Goal: Task Accomplishment & Management: Use online tool/utility

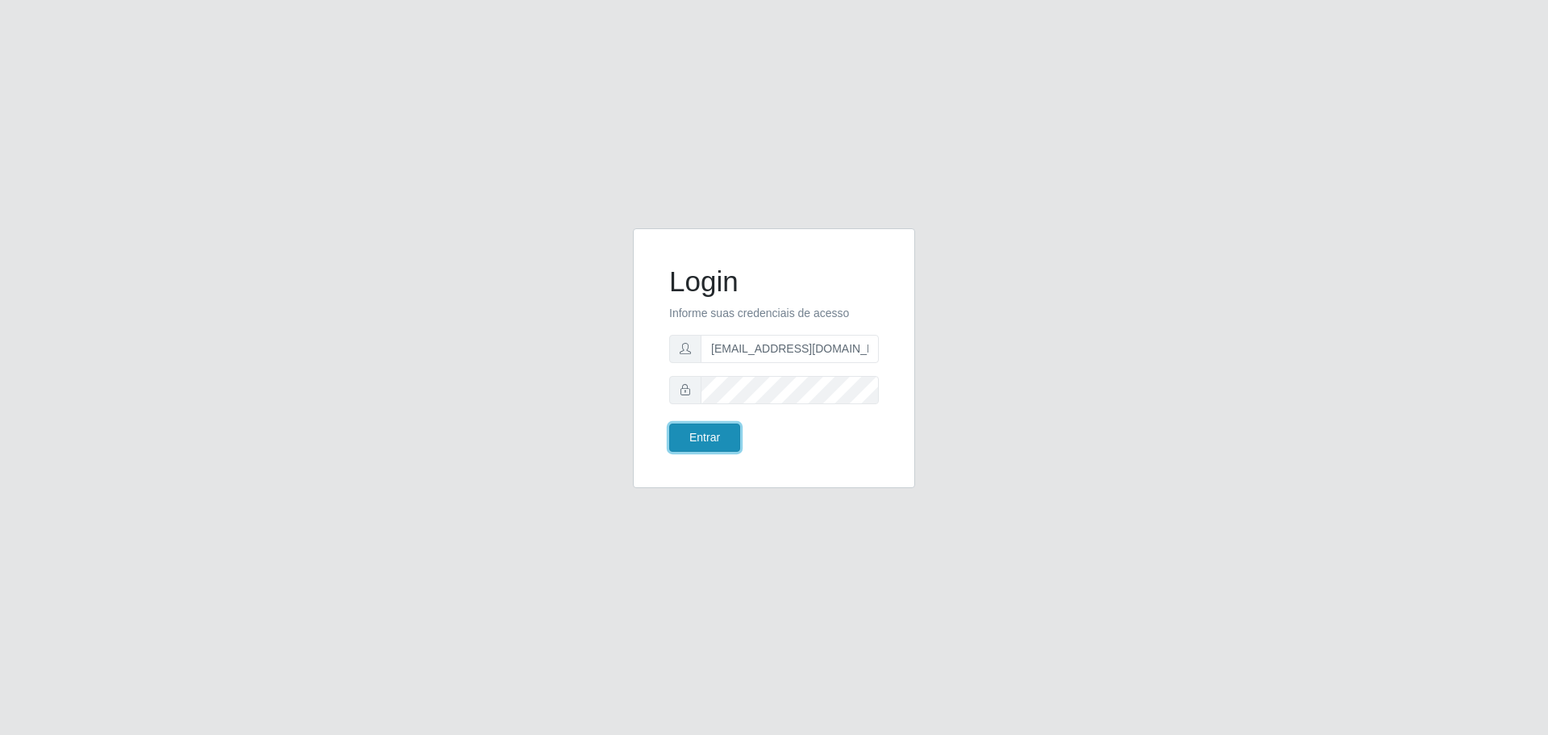
click at [708, 430] on button "Entrar" at bounding box center [704, 437] width 71 height 28
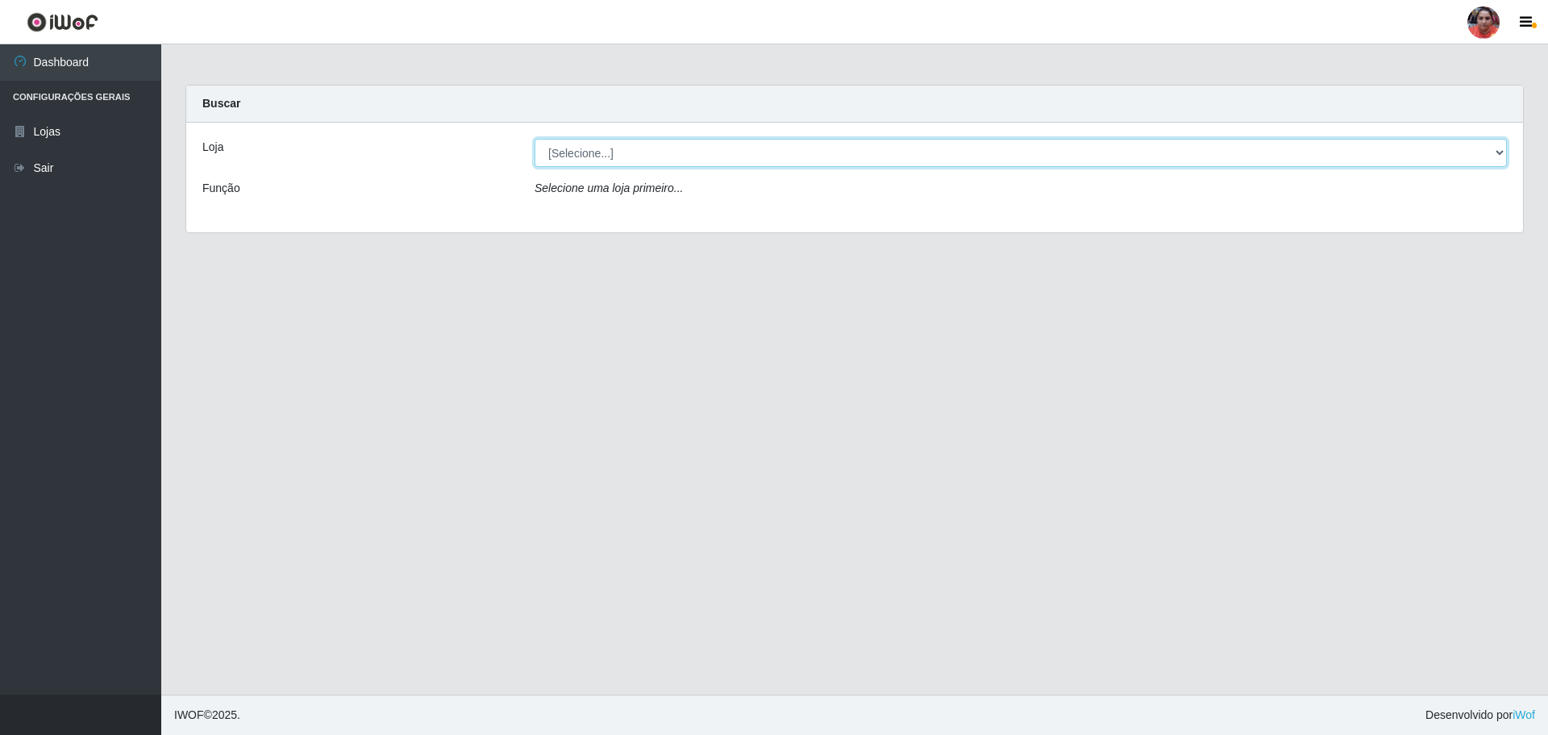
click at [906, 150] on select "[Selecione...] Mar Vermelho - Loja 05" at bounding box center [1021, 153] width 972 height 28
select select "252"
click at [535, 139] on select "[Selecione...] Mar Vermelho - Loja 05" at bounding box center [1021, 153] width 972 height 28
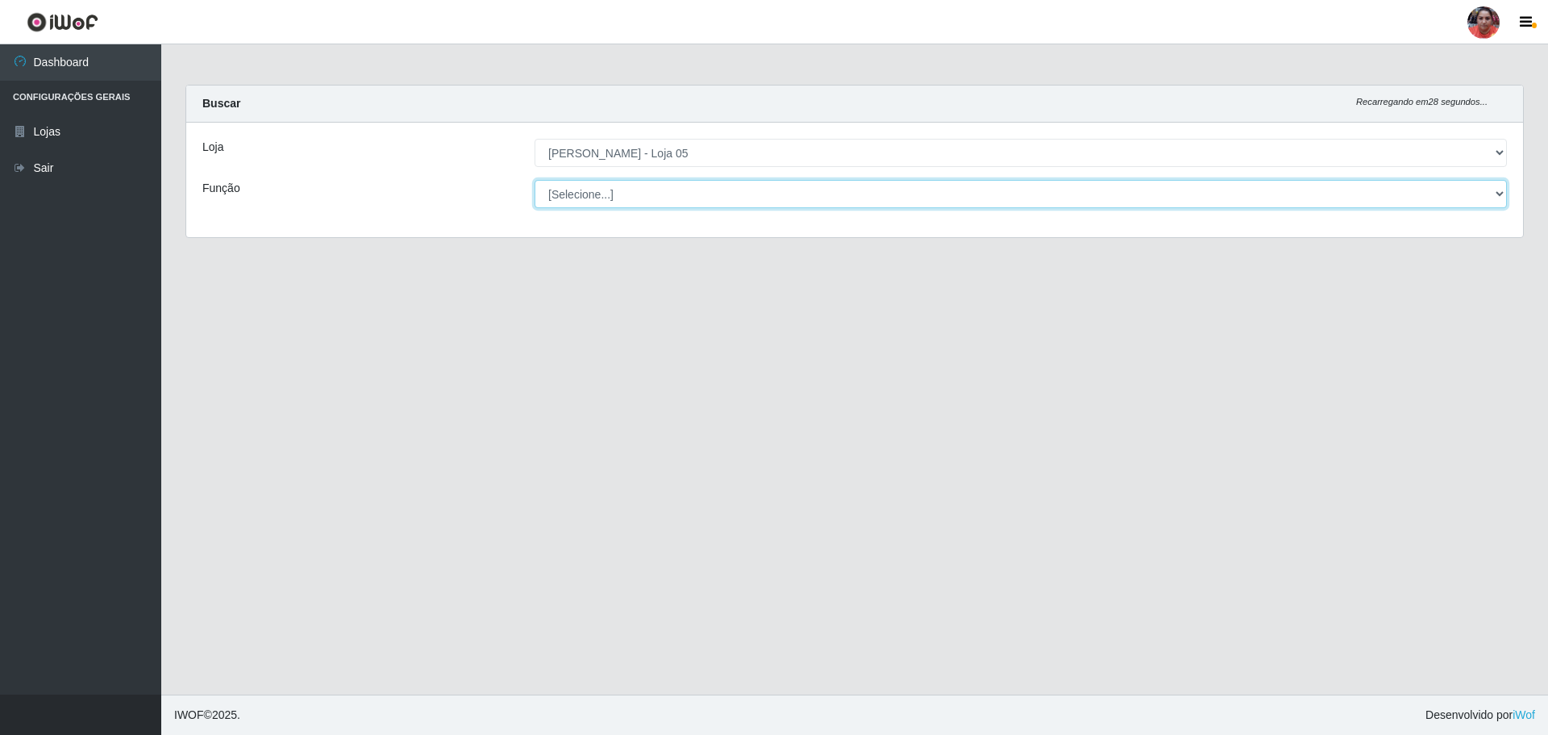
click at [829, 185] on select "[Selecione...] ASG ASG + ASG ++ Auxiliar de Depósito Auxiliar de Depósito + Aux…" at bounding box center [1021, 194] width 972 height 28
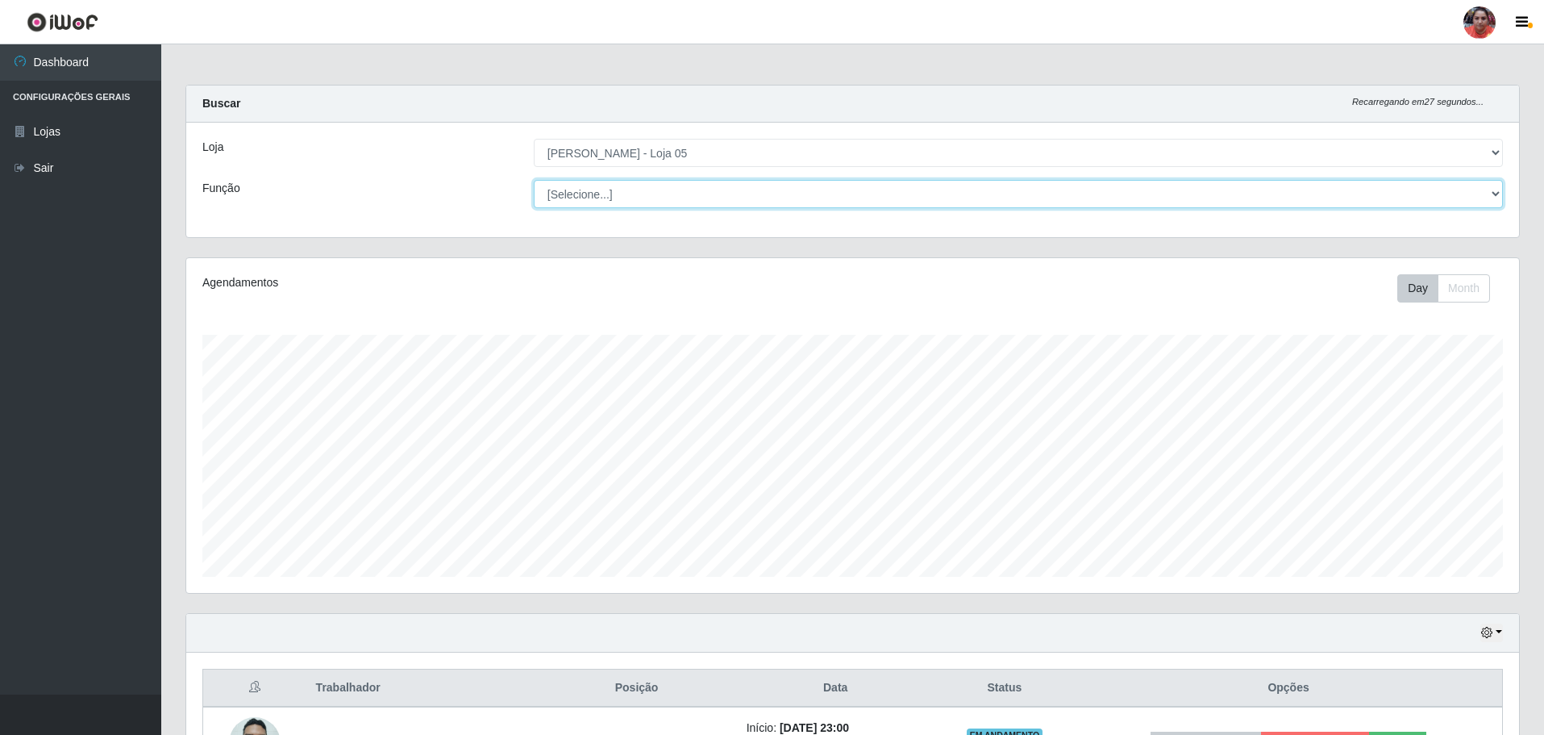
scroll to position [335, 1333]
click at [837, 186] on select "[Selecione...] ASG ASG + ASG ++ Auxiliar de Depósito Auxiliar de Depósito + Aux…" at bounding box center [1018, 194] width 969 height 28
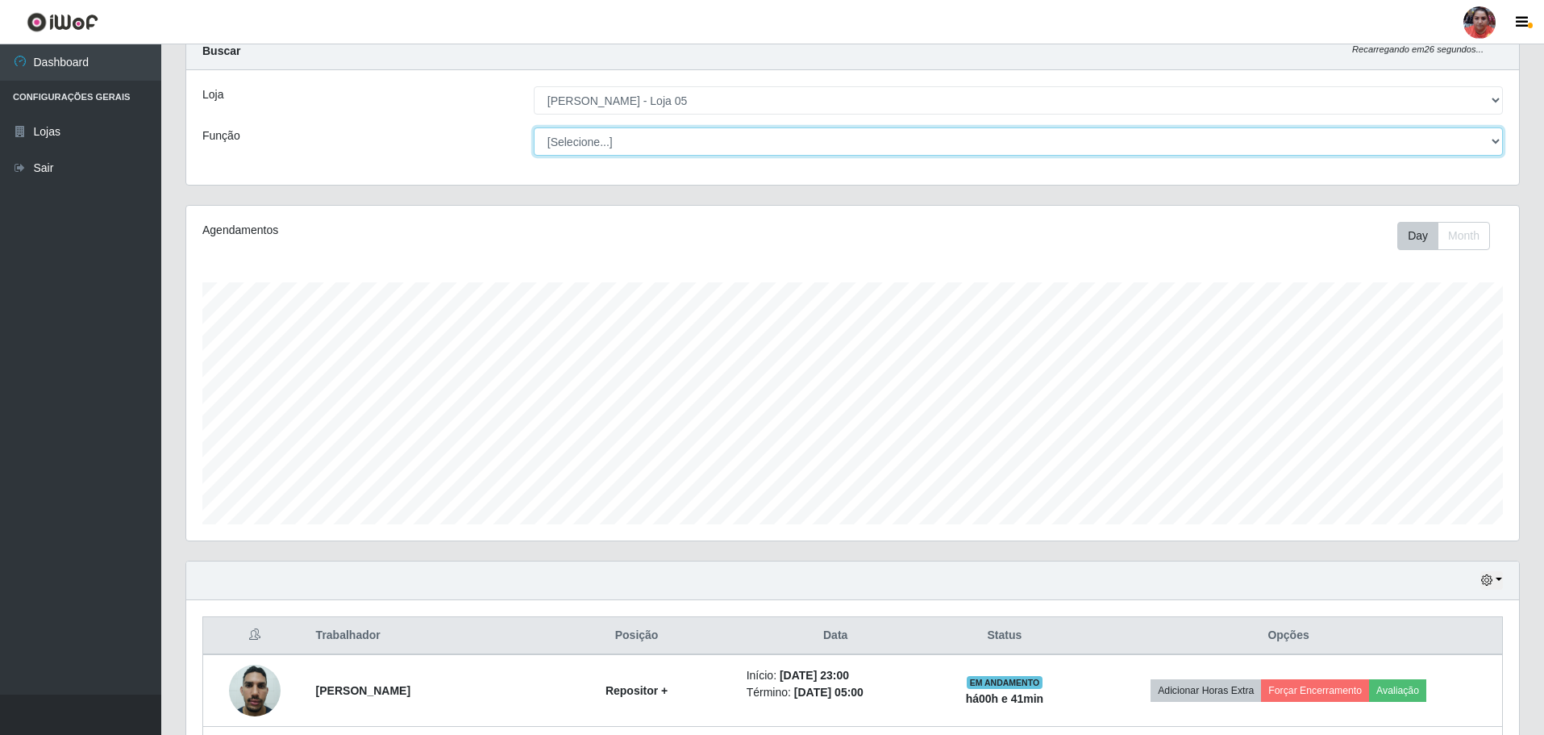
scroll to position [81, 0]
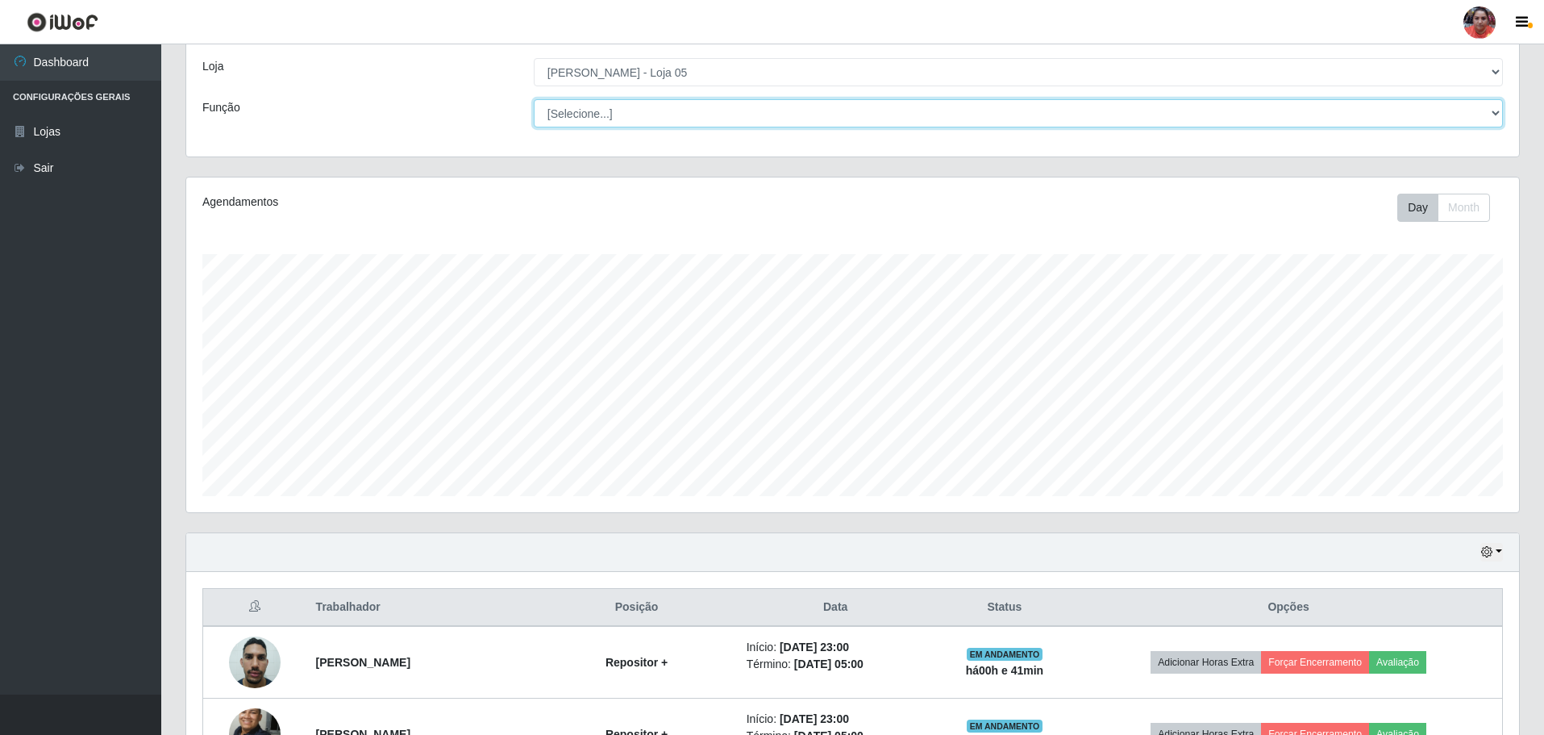
click at [714, 110] on select "[Selecione...] ASG ASG + ASG ++ Auxiliar de Depósito Auxiliar de Depósito + Aux…" at bounding box center [1018, 113] width 969 height 28
select select "22"
click at [534, 127] on select "[Selecione...] ASG ASG + ASG ++ Auxiliar de Depósito Auxiliar de Depósito + Aux…" at bounding box center [1018, 113] width 969 height 28
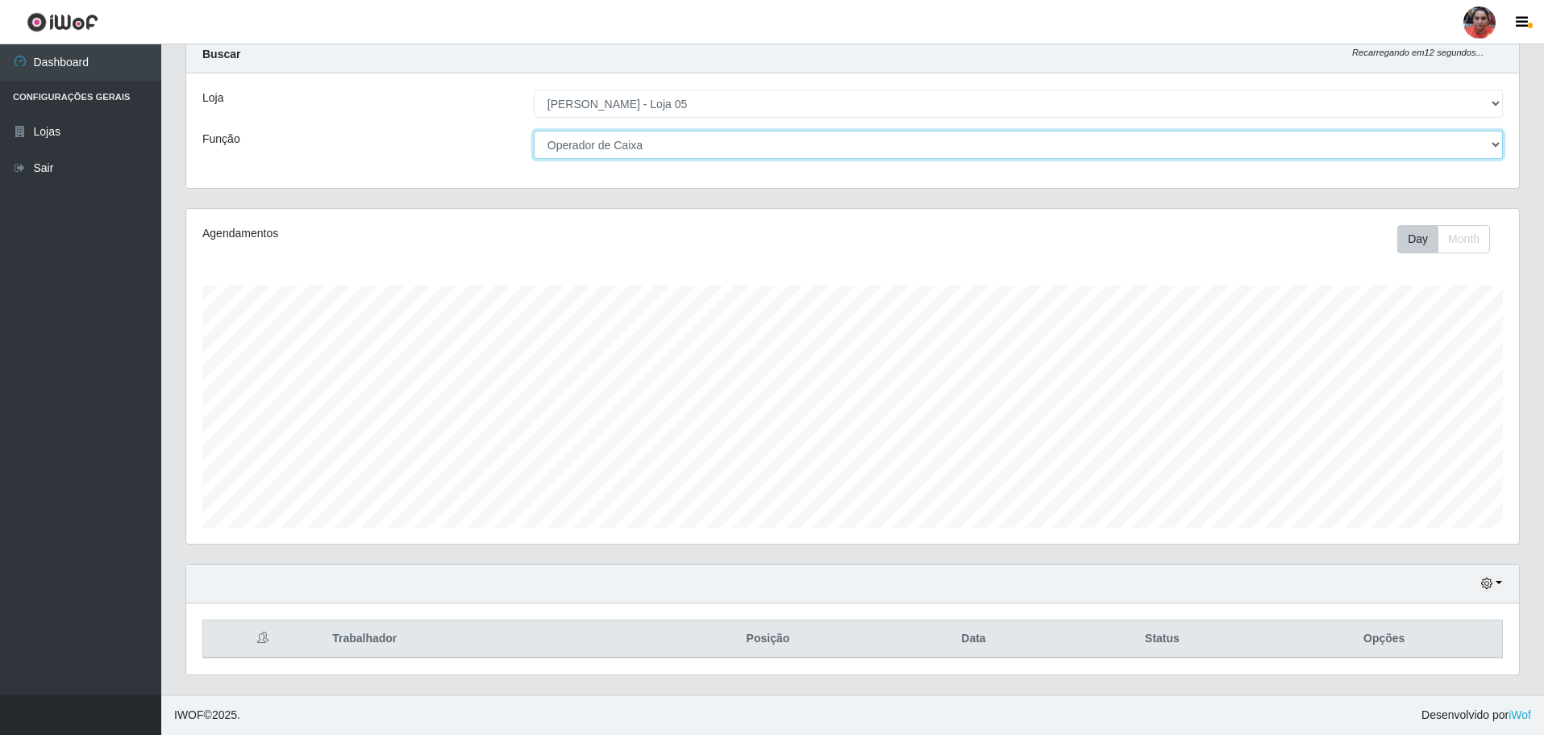
scroll to position [49, 0]
click at [1497, 580] on button "button" at bounding box center [1491, 583] width 23 height 19
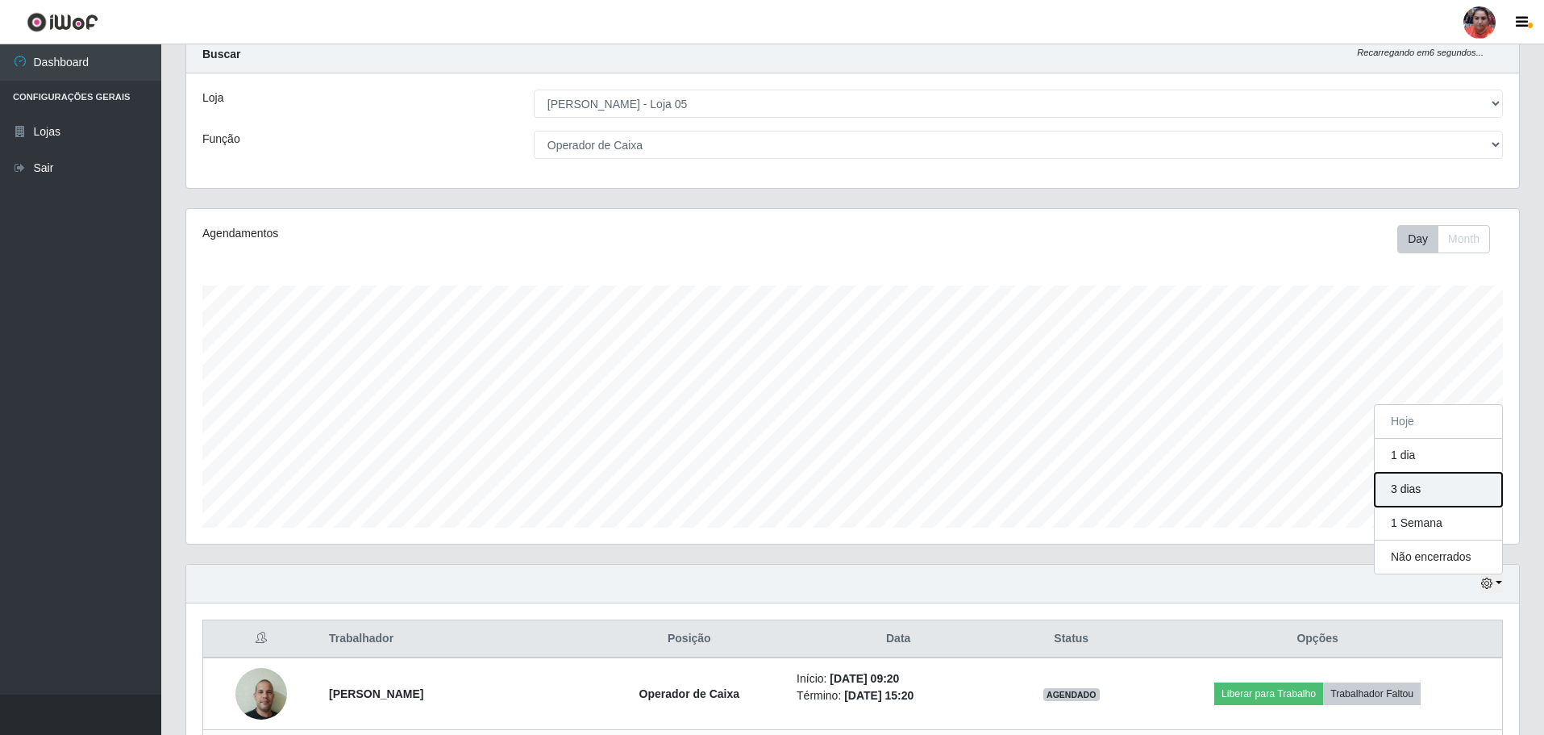
click at [1385, 488] on button "3 dias" at bounding box center [1438, 490] width 127 height 34
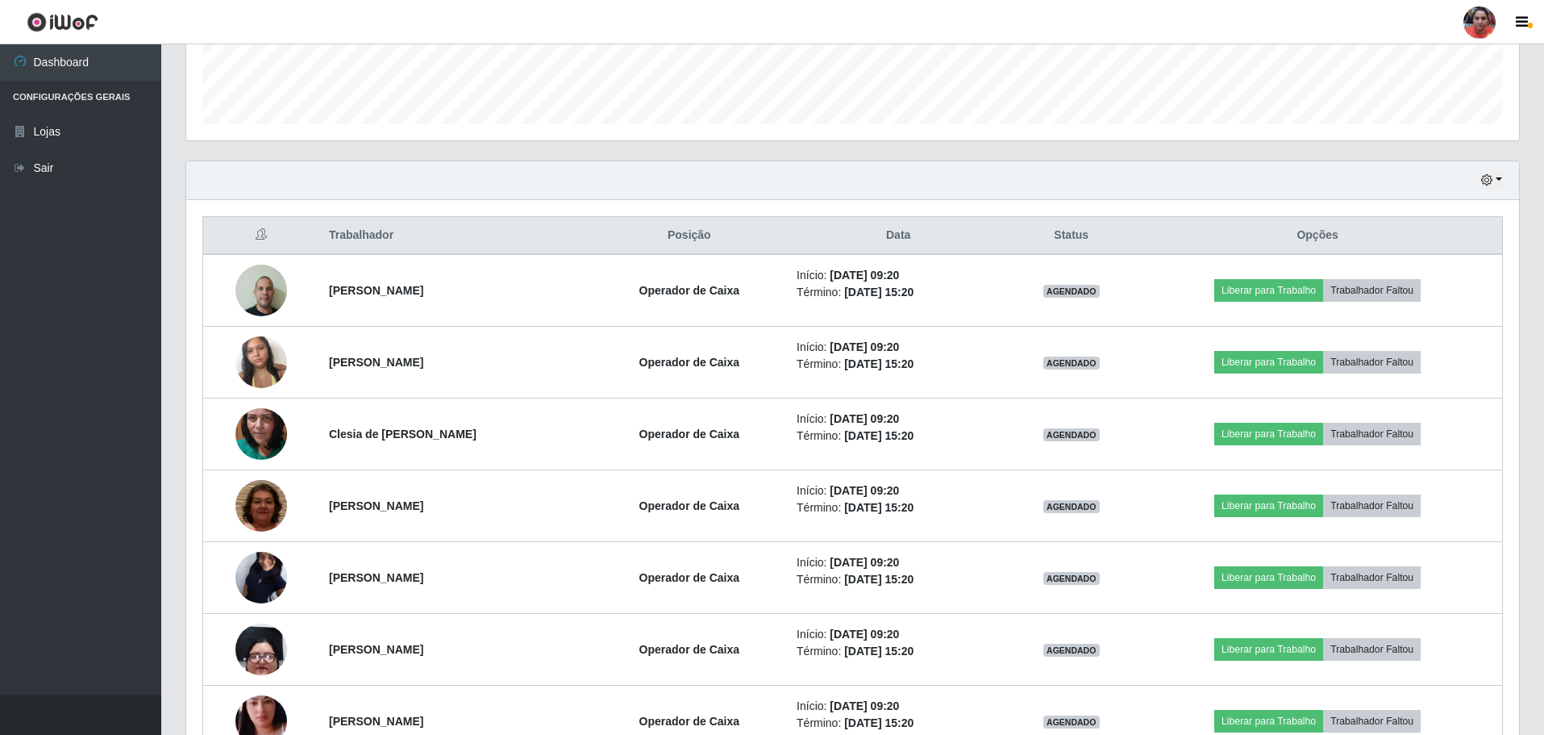
scroll to position [533, 0]
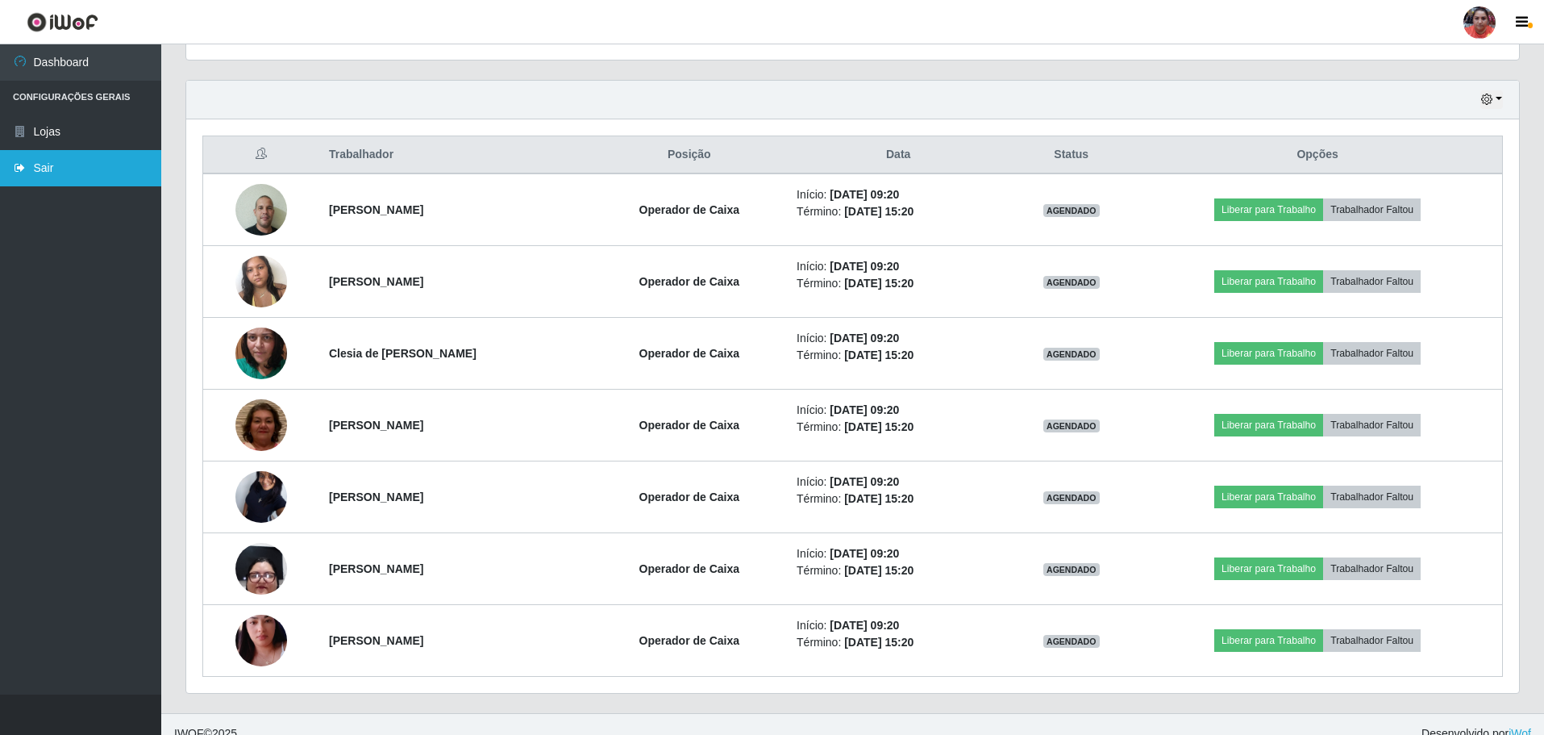
click at [53, 183] on link "Sair" at bounding box center [80, 168] width 161 height 36
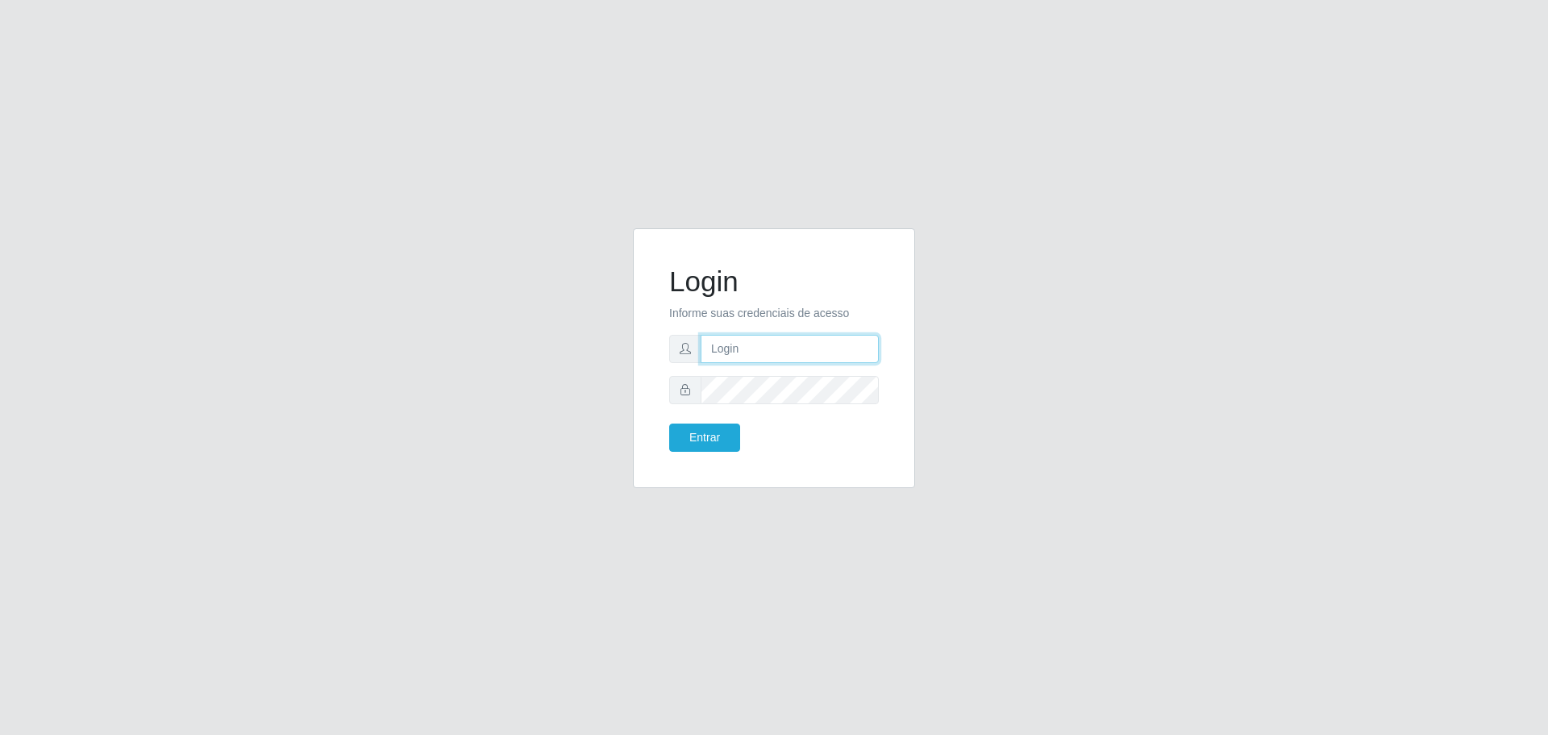
type input "[EMAIL_ADDRESS][DOMAIN_NAME]"
